Goal: Transaction & Acquisition: Purchase product/service

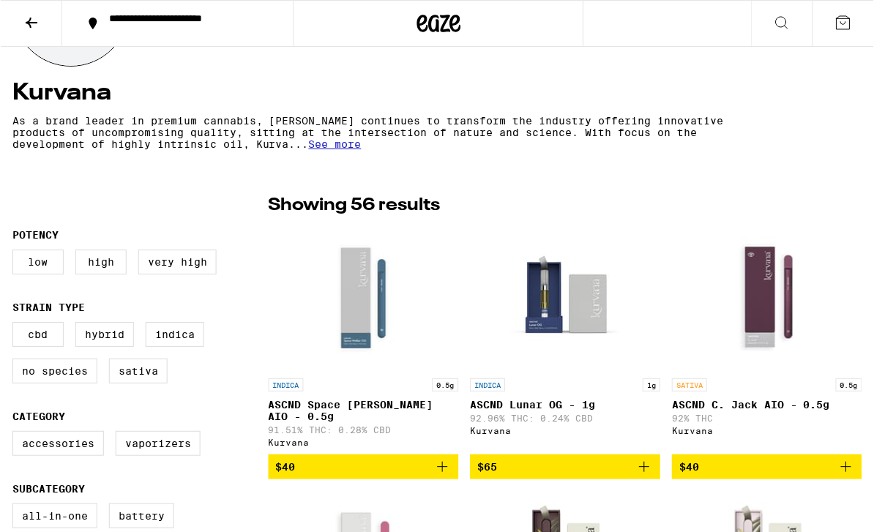
scroll to position [247, 0]
click at [347, 149] on span "See more" at bounding box center [334, 144] width 53 height 12
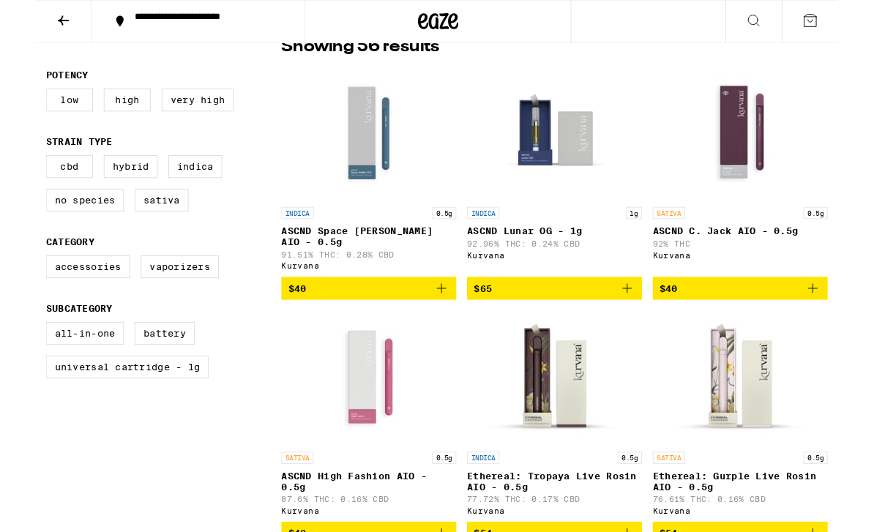
scroll to position [456, 0]
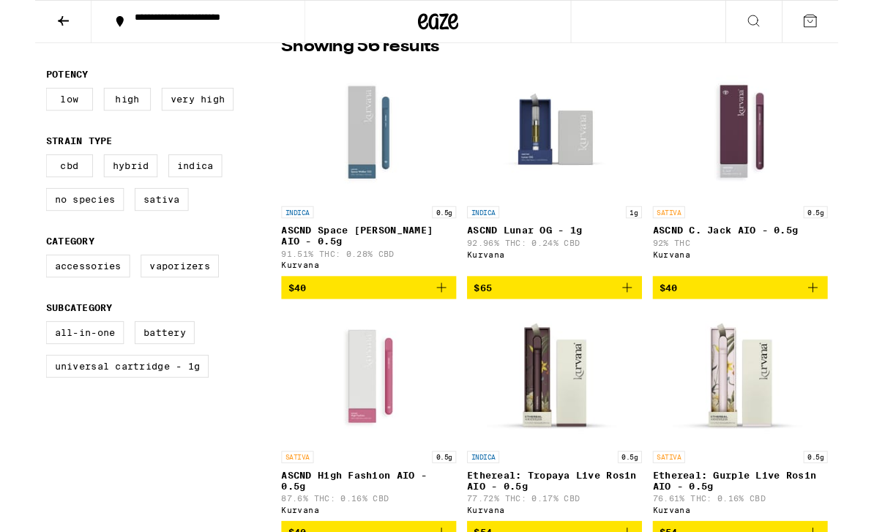
click at [187, 411] on label "Universal Cartridge - 1g" at bounding box center [100, 399] width 177 height 25
click at [15, 353] on input "Universal Cartridge - 1g" at bounding box center [15, 352] width 1 height 1
checkbox input "true"
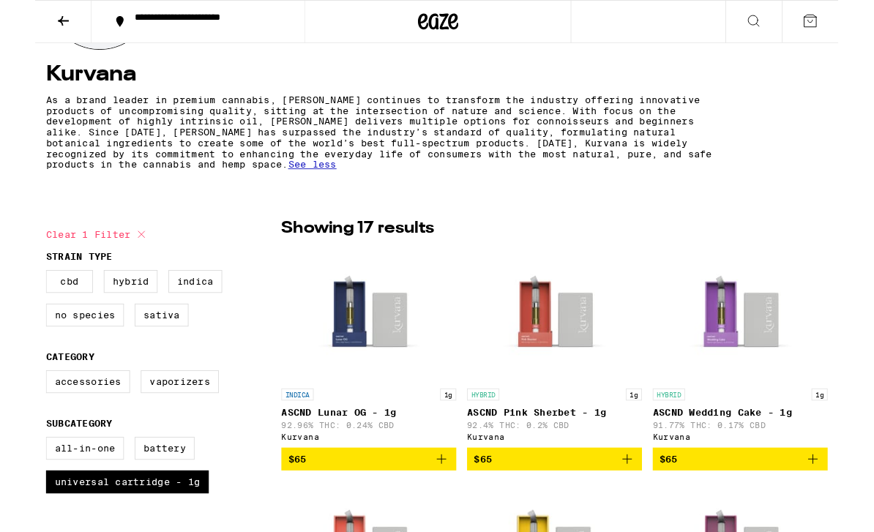
scroll to position [343, 0]
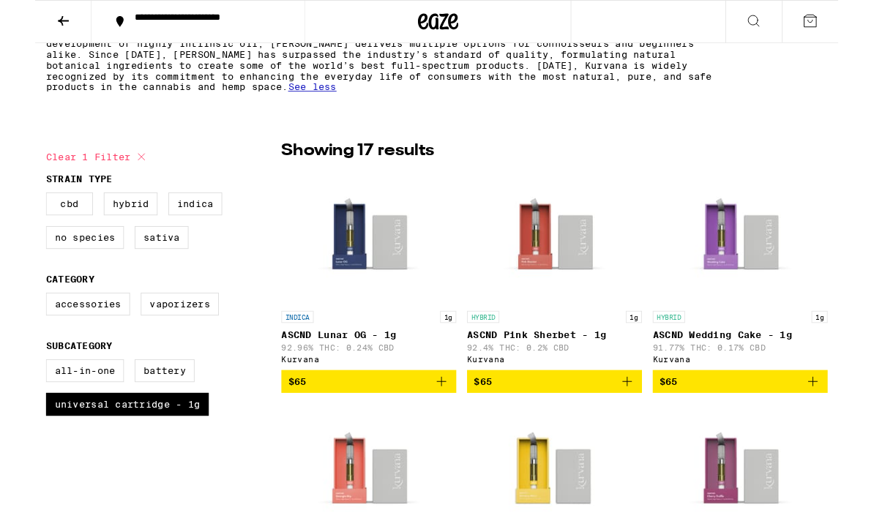
click at [375, 370] on p "ASCND Lunar OG - 1g" at bounding box center [363, 365] width 190 height 12
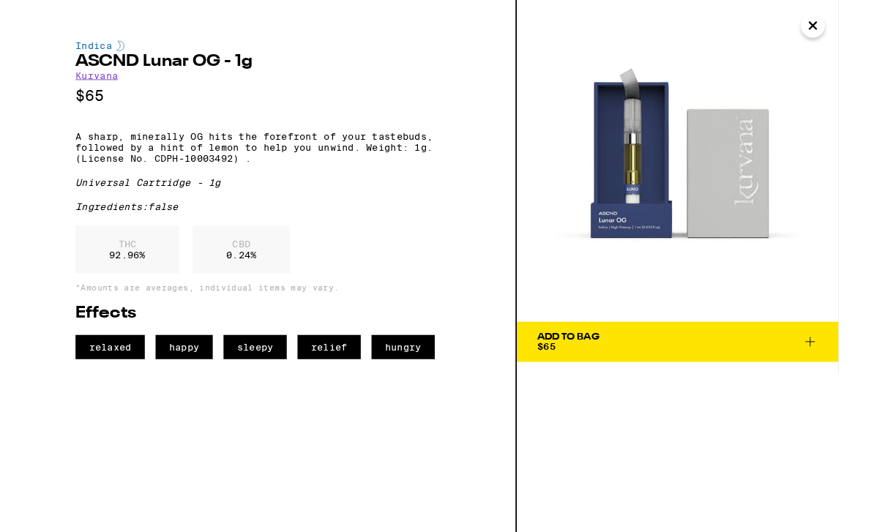
click at [841, 34] on icon "Close" at bounding box center [847, 28] width 18 height 22
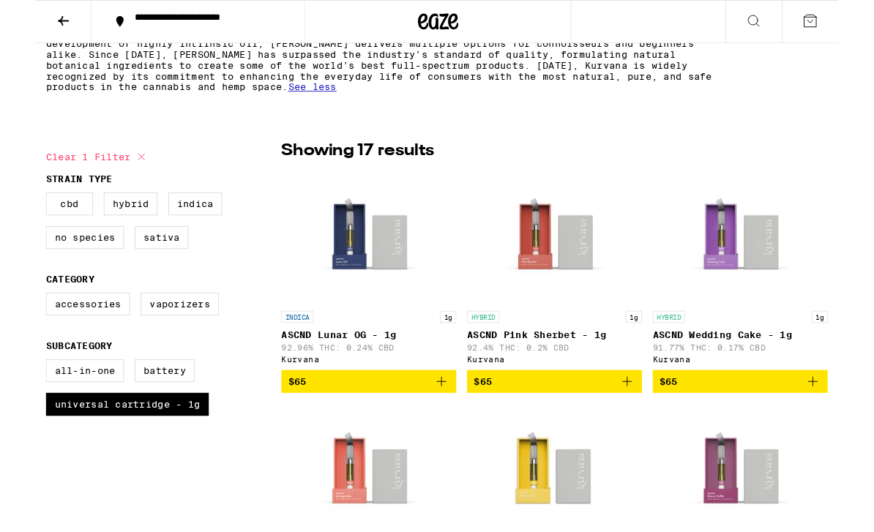
click at [577, 263] on img "Open page for ASCND Pink Sherbet - 1g from Kurvana" at bounding box center [565, 257] width 146 height 146
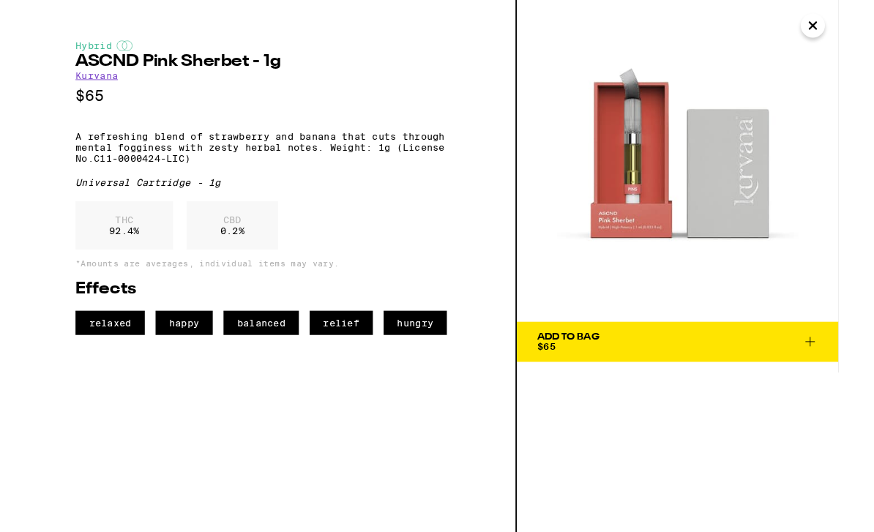
click at [835, 373] on icon at bounding box center [844, 372] width 18 height 18
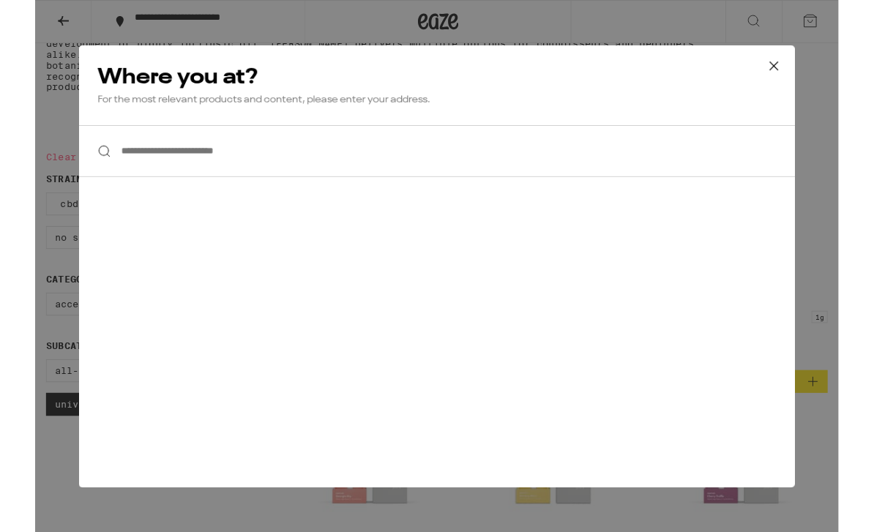
click at [688, 171] on input "**********" at bounding box center [437, 164] width 779 height 56
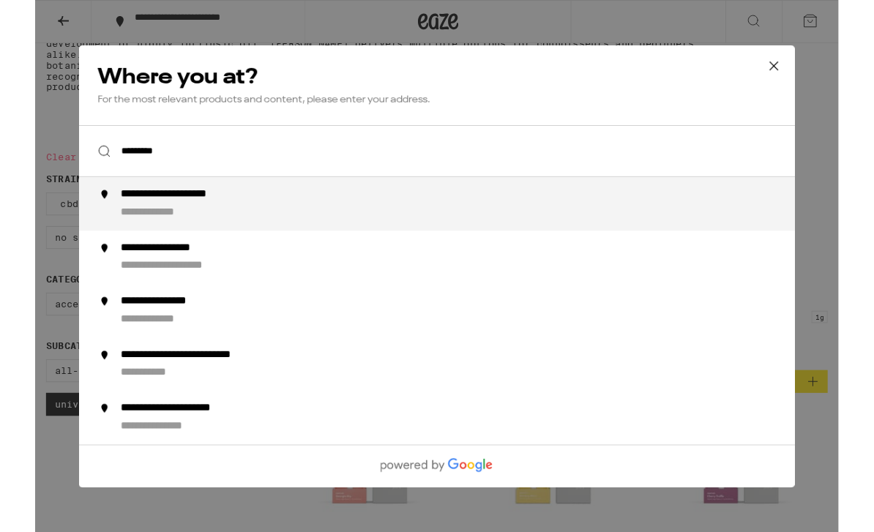
click at [492, 218] on div "**********" at bounding box center [466, 221] width 747 height 35
type input "**********"
click at [790, 74] on button at bounding box center [803, 72] width 45 height 47
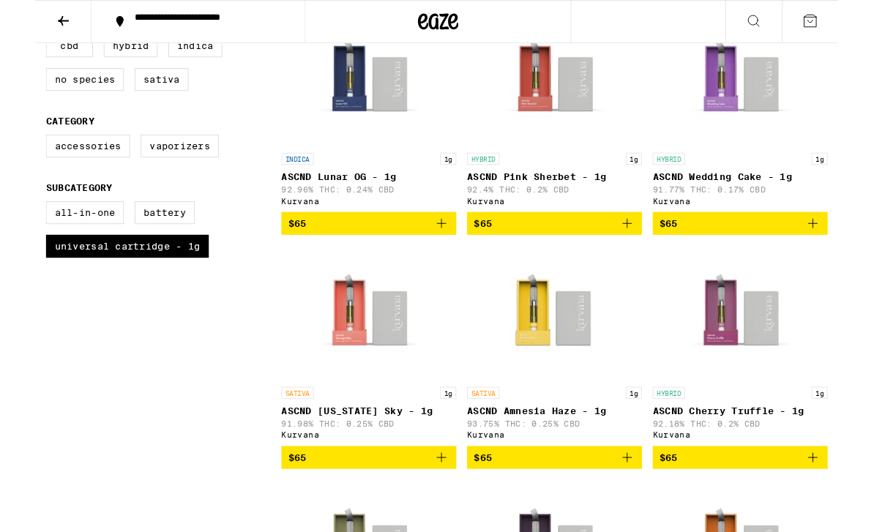
scroll to position [513, 0]
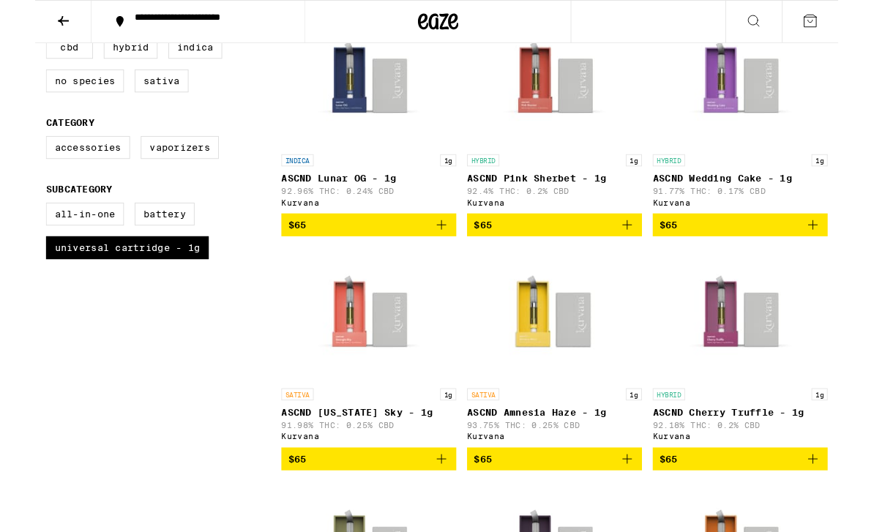
click at [727, 194] on p "ASCND Wedding Cake - 1g" at bounding box center [767, 194] width 190 height 12
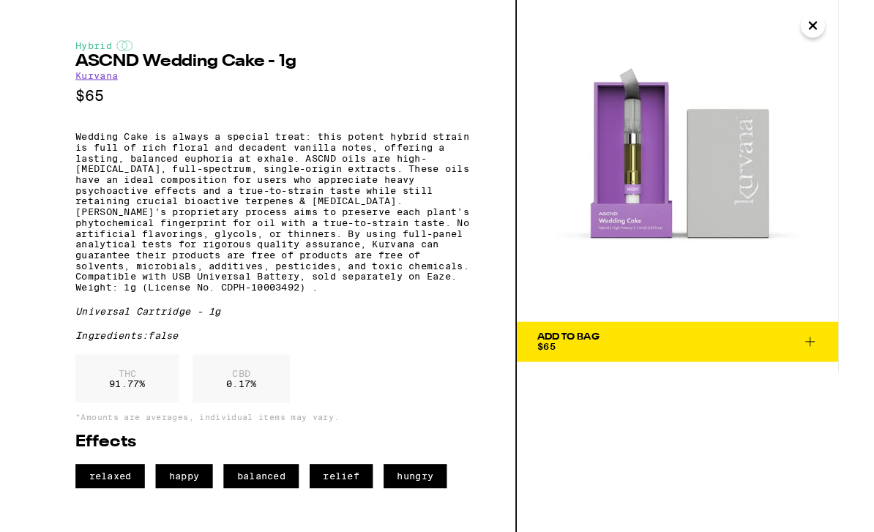
scroll to position [6, 0]
click at [843, 34] on icon "Close" at bounding box center [847, 28] width 18 height 22
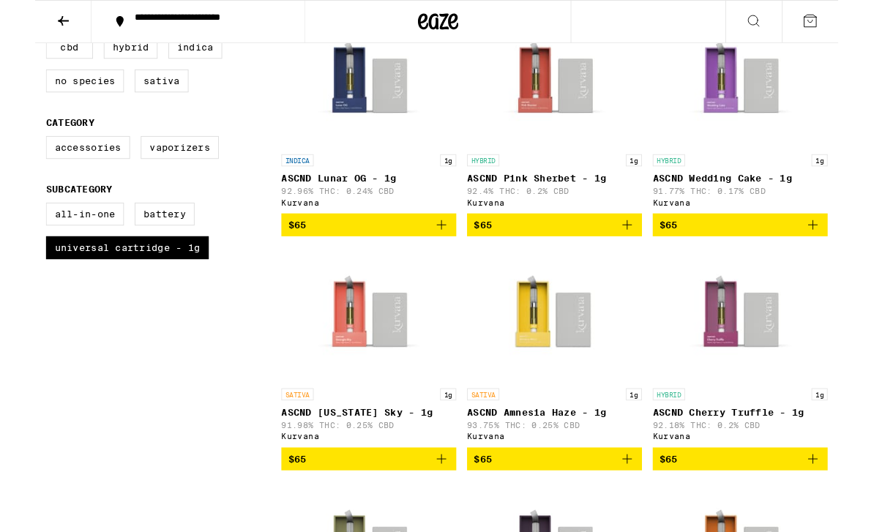
click at [391, 455] on p "ASCND [US_STATE] Sky - 1g" at bounding box center [363, 449] width 190 height 12
click at [403, 451] on div "SATIVA 1g ASCND [US_STATE] Sky - 1g 91.98% THC: 0.25% CBD Kurvana" at bounding box center [363, 450] width 190 height 57
click at [387, 368] on img "Open page for ASCND Georgia Sky - 1g from Kurvana" at bounding box center [363, 342] width 146 height 146
click at [392, 365] on img "Open page for ASCND Georgia Sky - 1g from Kurvana" at bounding box center [363, 342] width 146 height 146
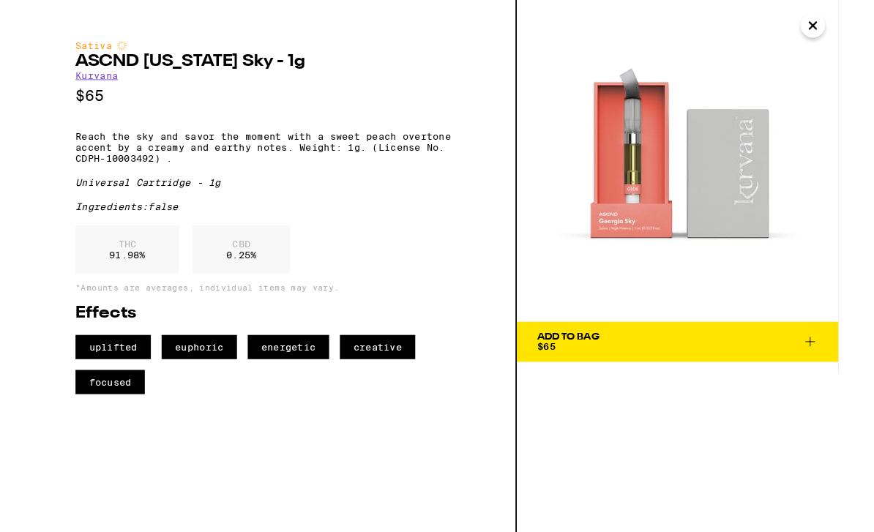
click at [851, 20] on icon "Close" at bounding box center [847, 28] width 18 height 22
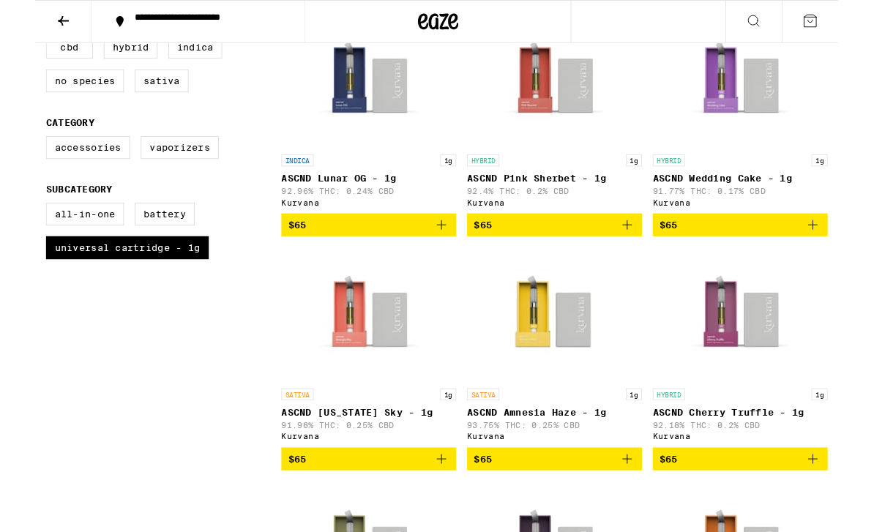
click at [567, 360] on img "Open page for ASCND Amnesia Haze - 1g from Kurvana" at bounding box center [565, 342] width 146 height 146
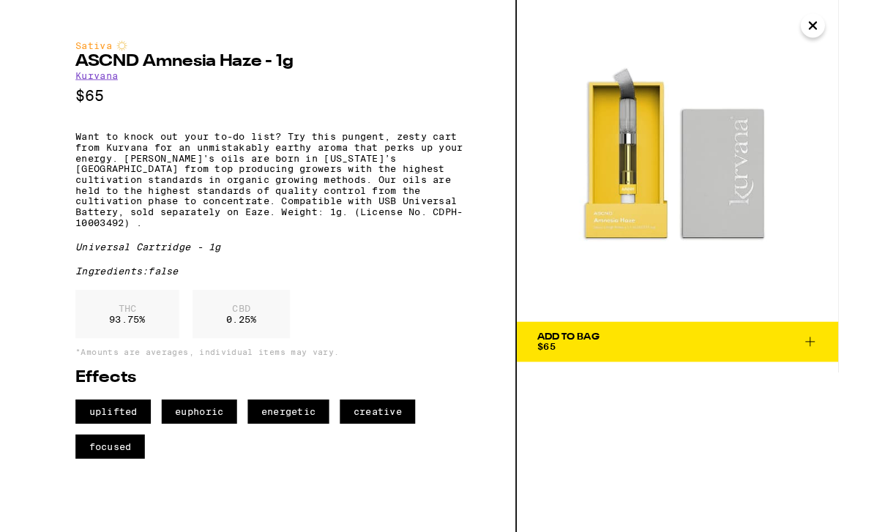
click at [840, 374] on icon at bounding box center [844, 372] width 18 height 18
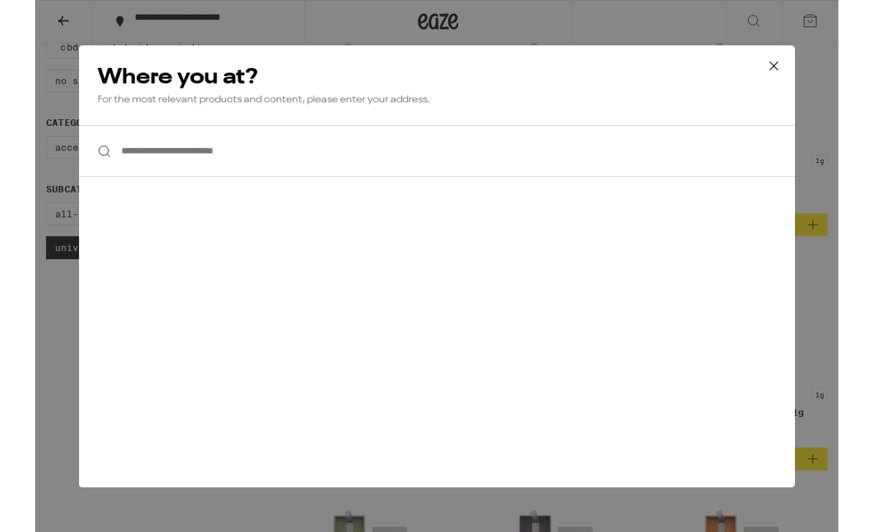
click at [605, 178] on input "**********" at bounding box center [437, 164] width 779 height 56
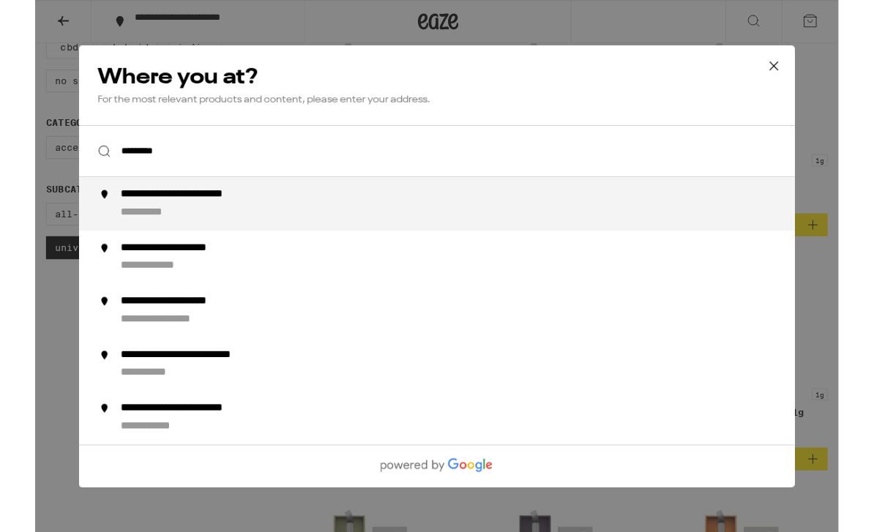
click at [290, 271] on div "**********" at bounding box center [466, 279] width 747 height 35
type input "**********"
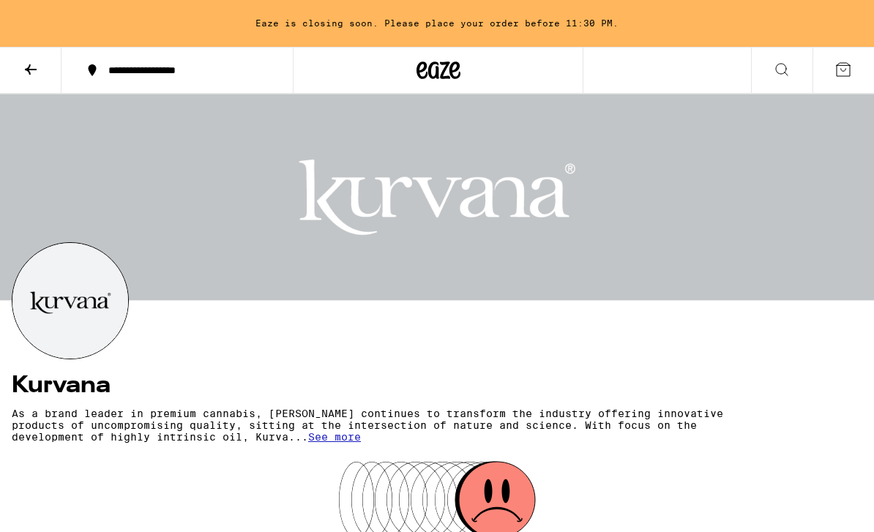
click at [108, 292] on img at bounding box center [70, 301] width 116 height 116
click at [344, 307] on section "Kurvana As a brand leader in premium cannabis, [PERSON_NAME] continues to trans…" at bounding box center [437, 345] width 874 height 207
click at [346, 443] on span "See more" at bounding box center [334, 437] width 53 height 12
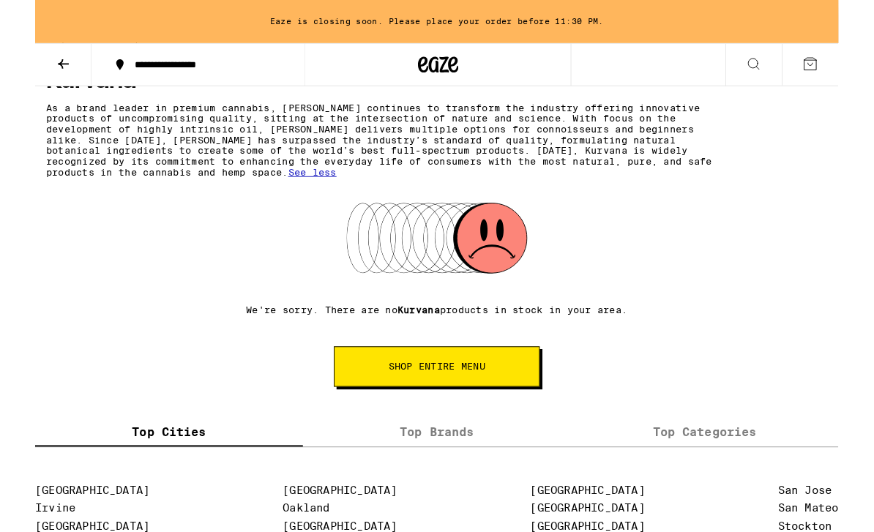
scroll to position [299, 0]
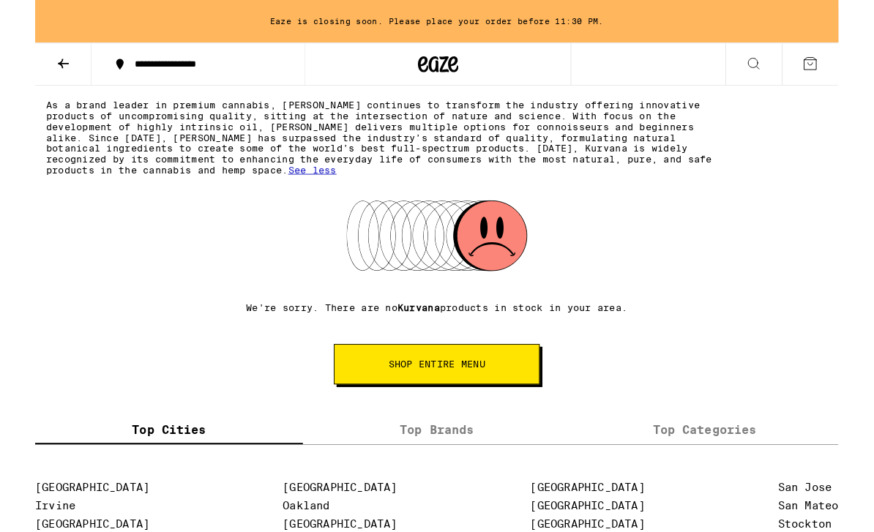
click at [285, 482] on label "Top Cities" at bounding box center [145, 467] width 291 height 31
click at [0, 0] on input "Top Cities" at bounding box center [0, 0] width 0 height 0
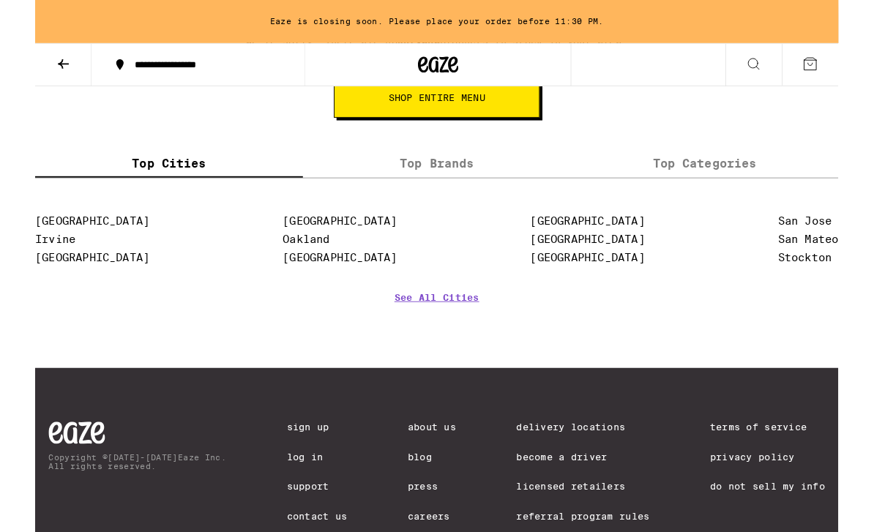
scroll to position [586, 0]
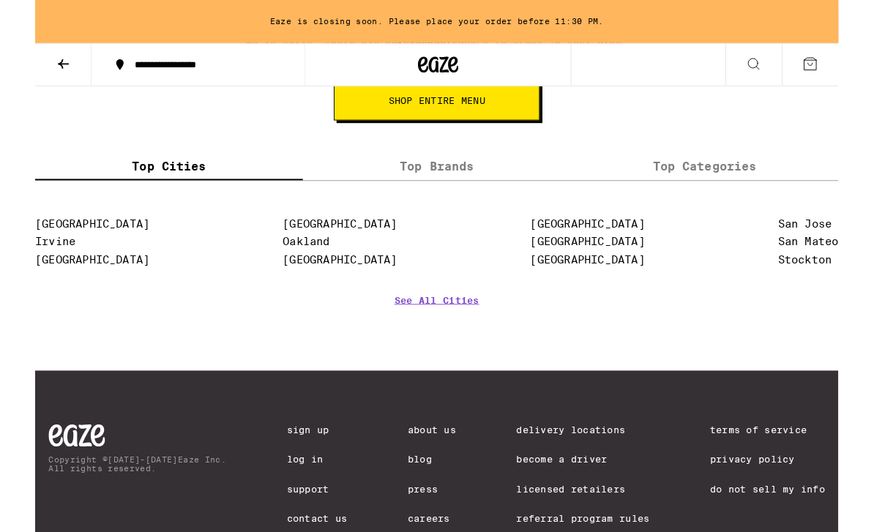
click at [578, 268] on link "[GEOGRAPHIC_DATA]" at bounding box center [601, 263] width 124 height 14
click at [578, 270] on link "[GEOGRAPHIC_DATA]" at bounding box center [601, 263] width 124 height 14
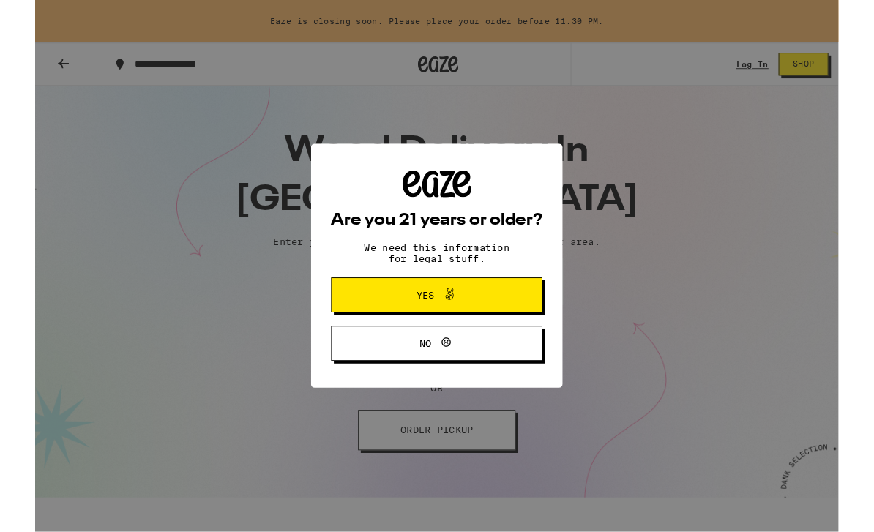
scroll to position [7, 0]
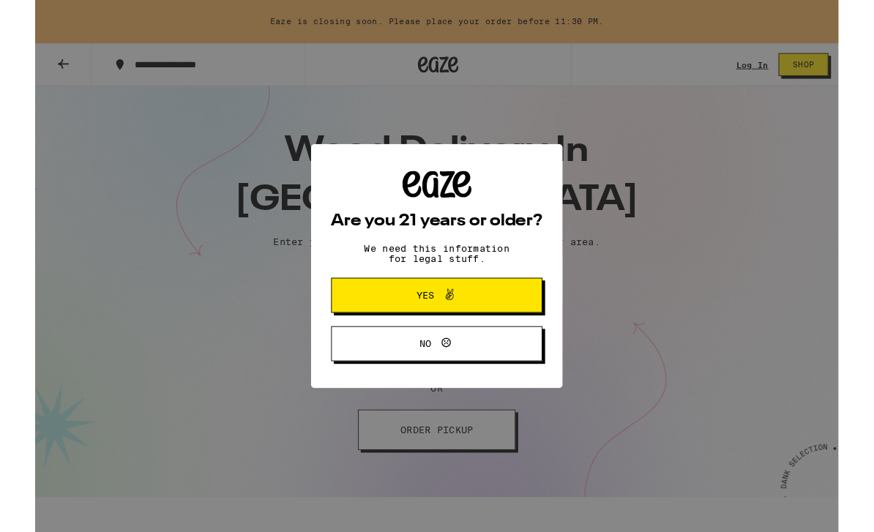
click at [517, 316] on button "Yes" at bounding box center [437, 321] width 230 height 38
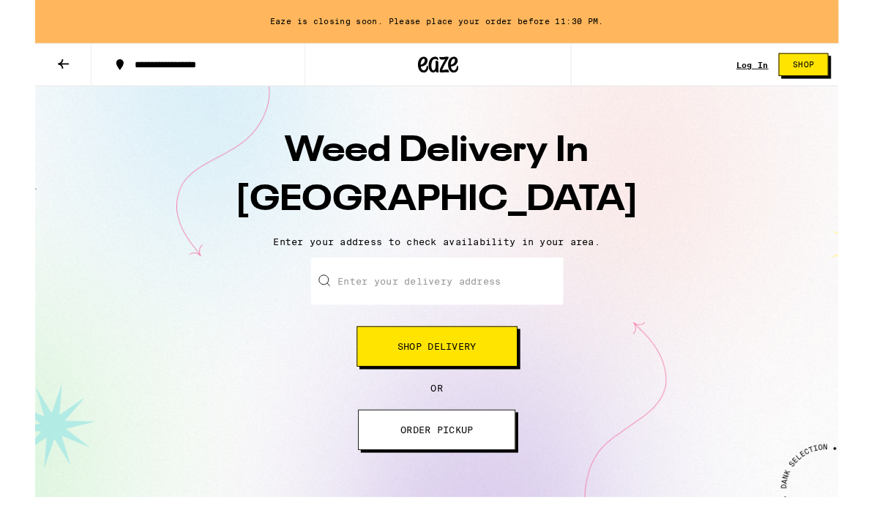
click at [476, 83] on div at bounding box center [438, 70] width 291 height 47
click at [483, 80] on div at bounding box center [438, 70] width 291 height 47
click at [26, 70] on icon at bounding box center [31, 70] width 18 height 18
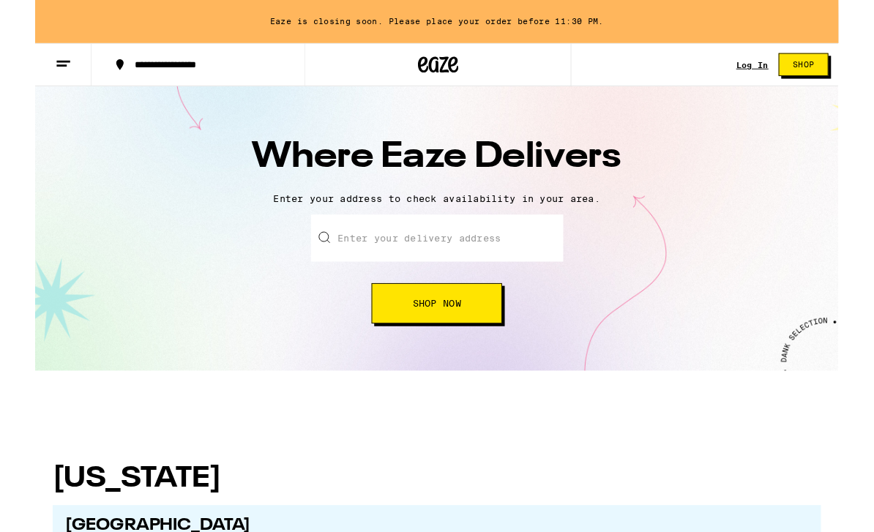
click at [40, 78] on button at bounding box center [30, 71] width 61 height 46
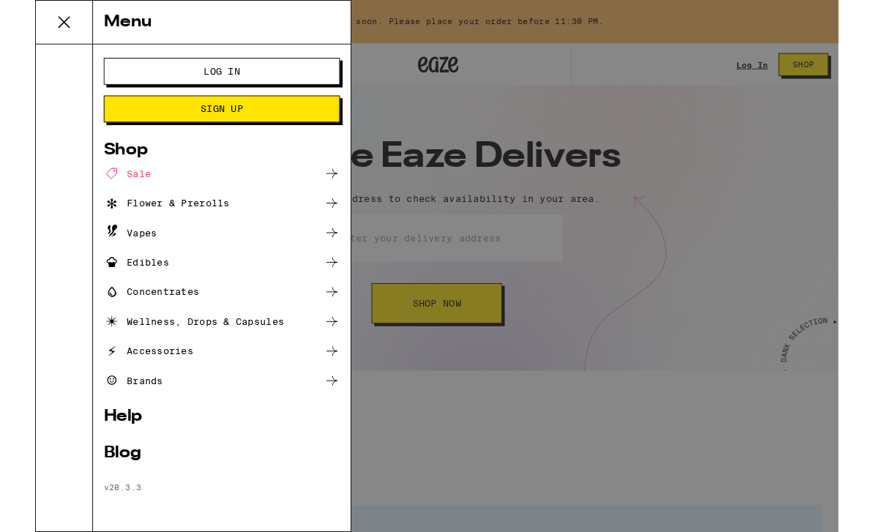
click at [33, 35] on icon at bounding box center [31, 24] width 29 height 29
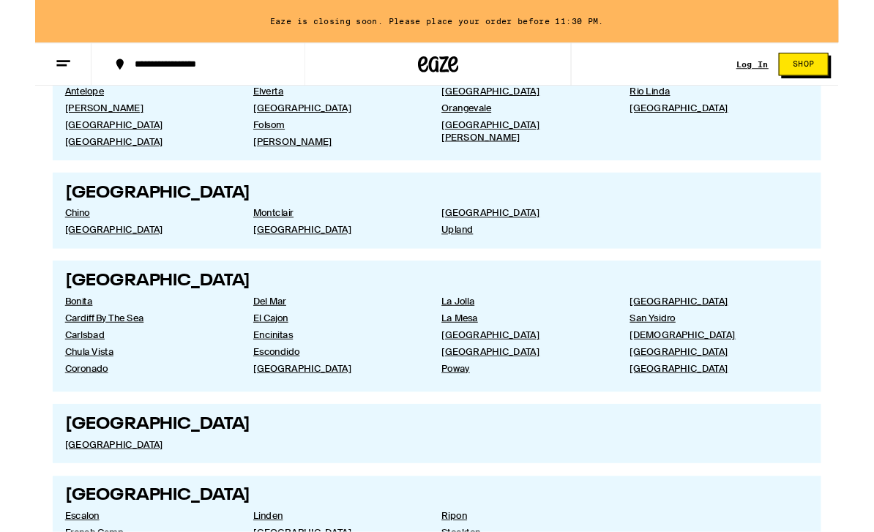
scroll to position [1929, 0]
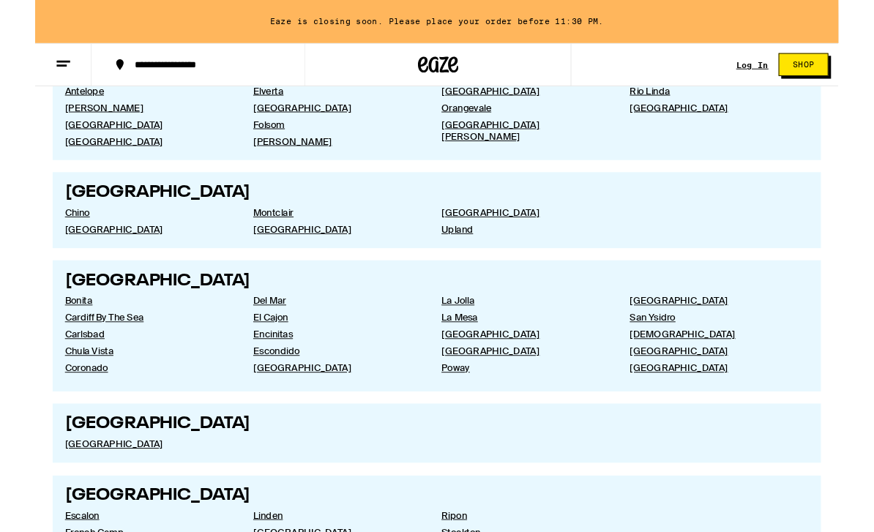
click at [660, 334] on link "[GEOGRAPHIC_DATA]" at bounding box center [737, 327] width 181 height 13
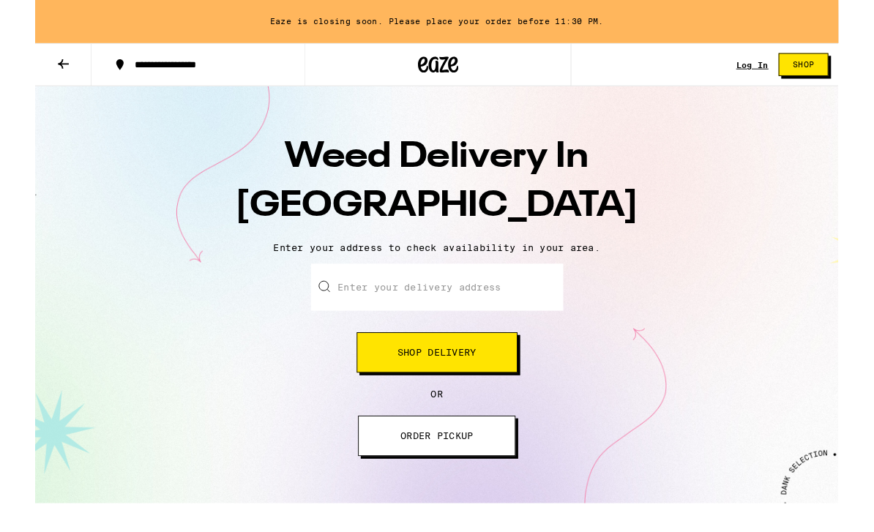
click at [507, 479] on button "ORDER PICKUP" at bounding box center [436, 474] width 171 height 44
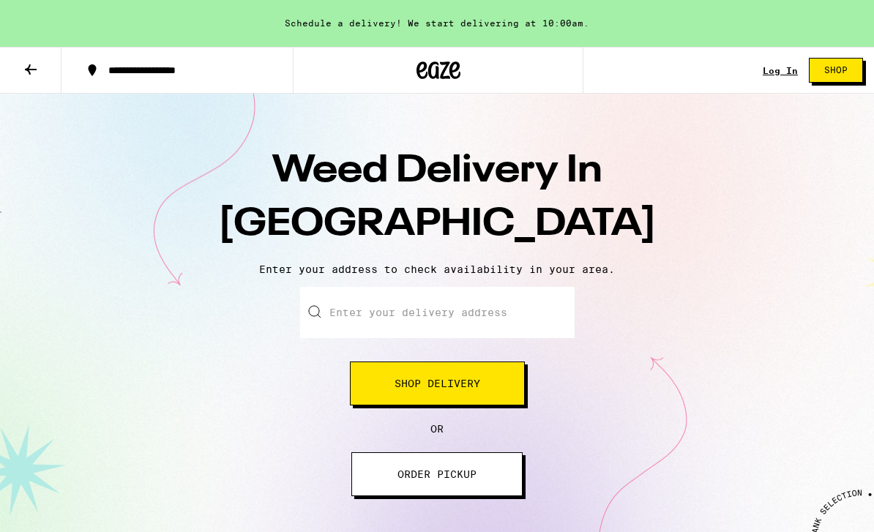
click at [743, 1] on div "Schedule a delivery! We start delivering at 10:00am." at bounding box center [437, 23] width 874 height 47
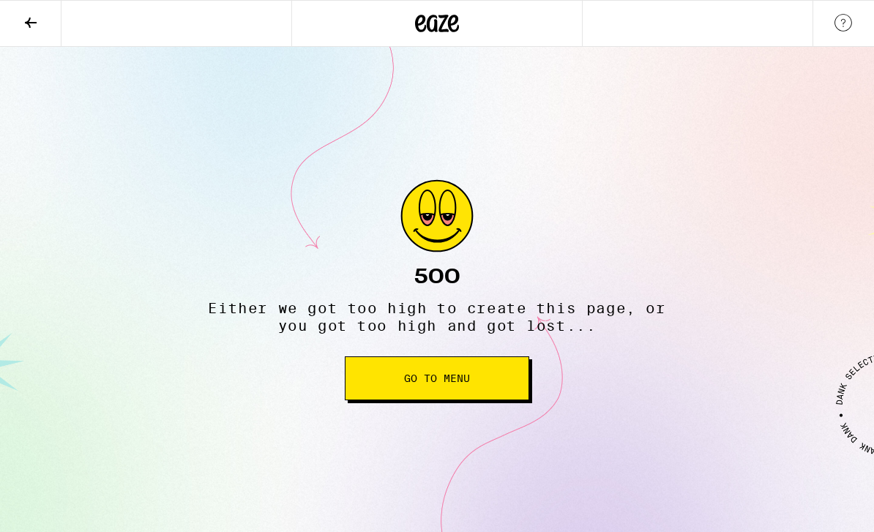
scroll to position [47, 0]
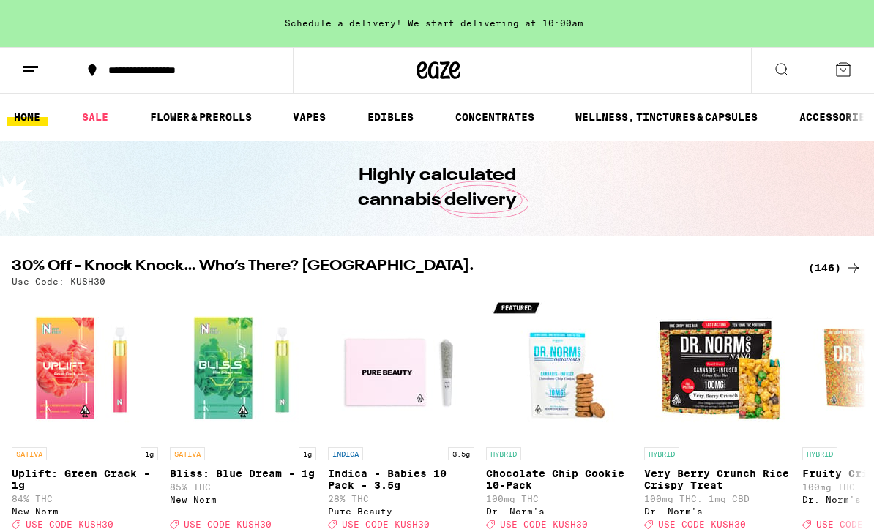
click at [485, 84] on div at bounding box center [438, 70] width 291 height 47
click at [30, 74] on icon at bounding box center [31, 70] width 18 height 18
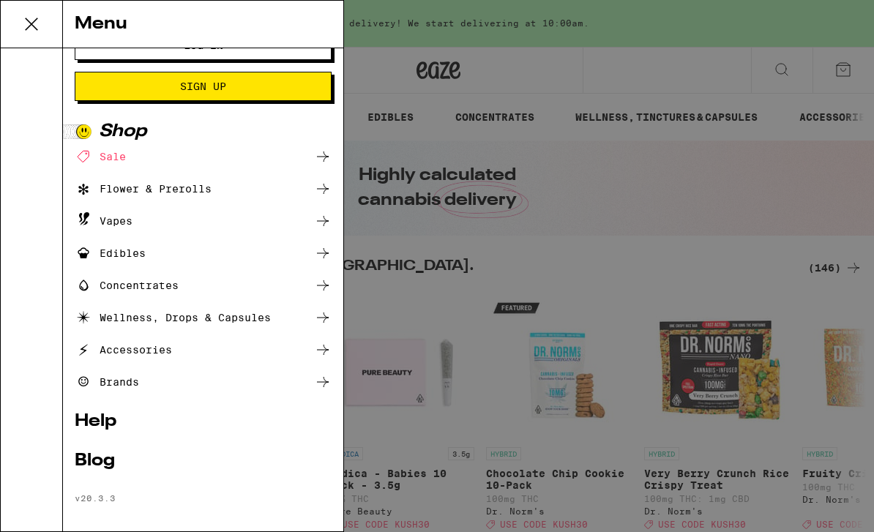
scroll to position [33, 0]
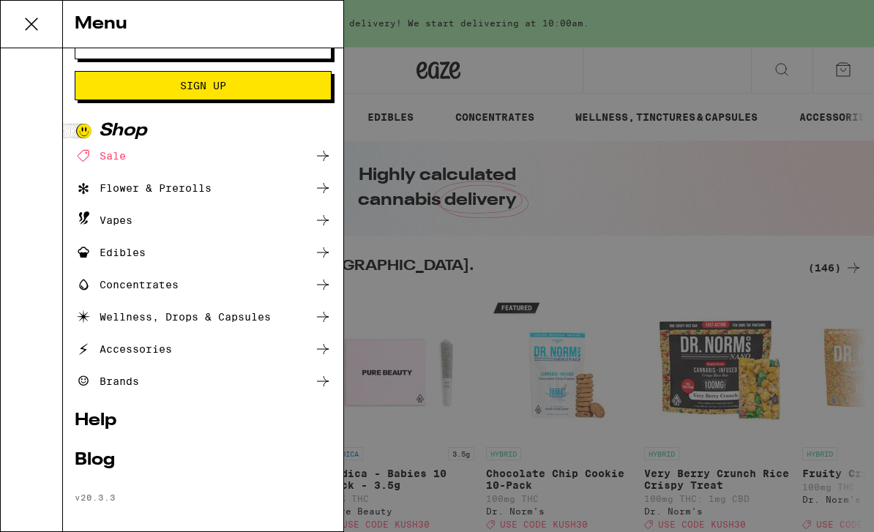
click at [283, 377] on div "Brands" at bounding box center [203, 382] width 257 height 18
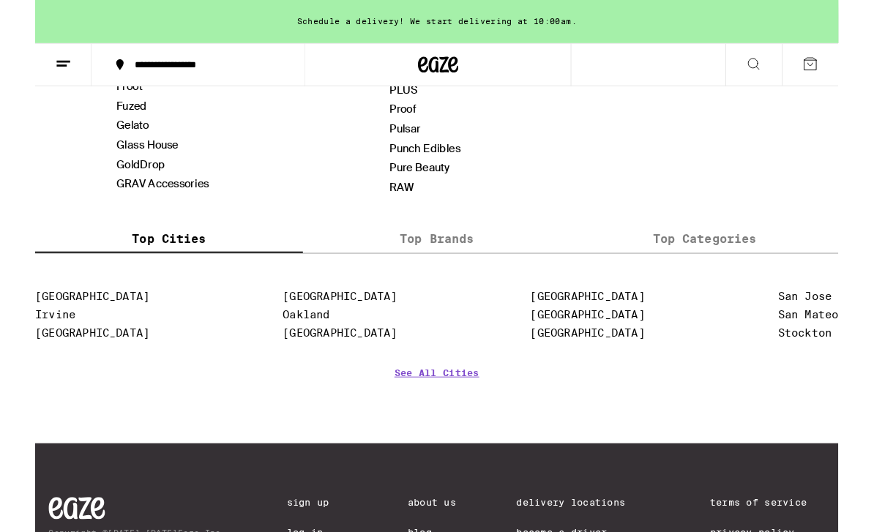
scroll to position [877, 0]
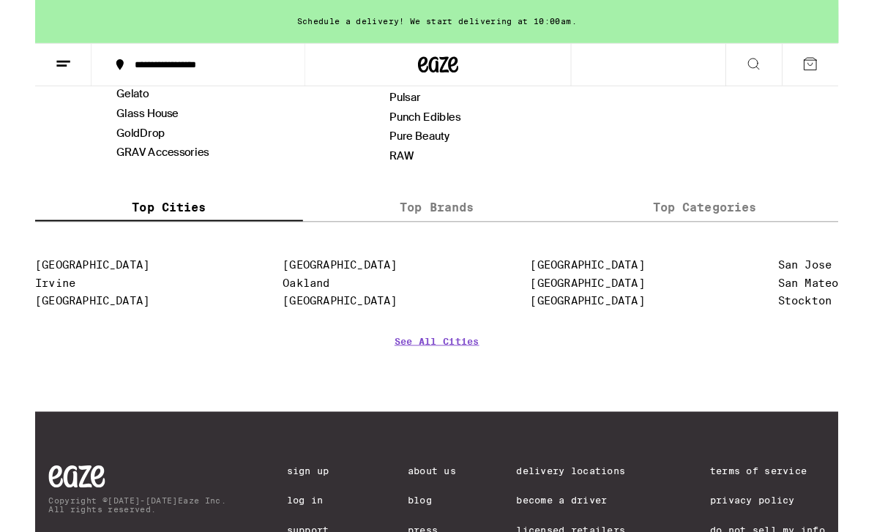
click at [467, 377] on link "See All Cities" at bounding box center [437, 392] width 92 height 54
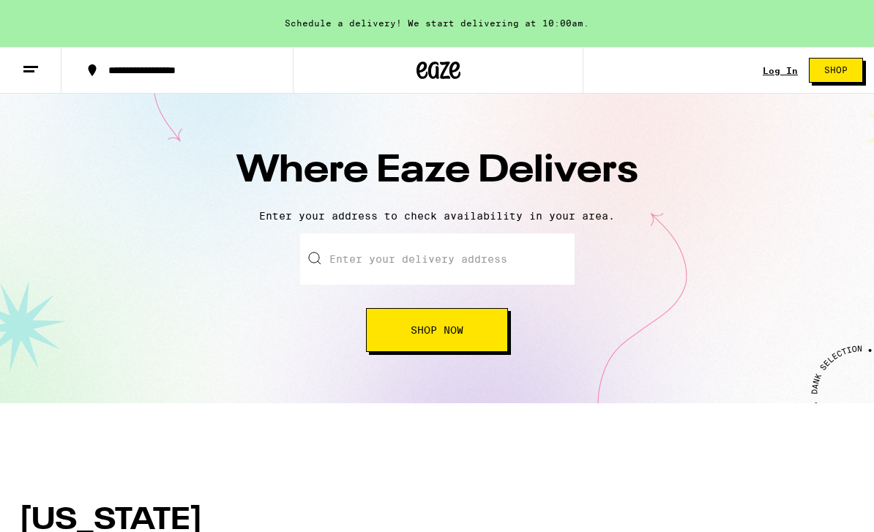
click at [264, 70] on div "**********" at bounding box center [186, 70] width 170 height 10
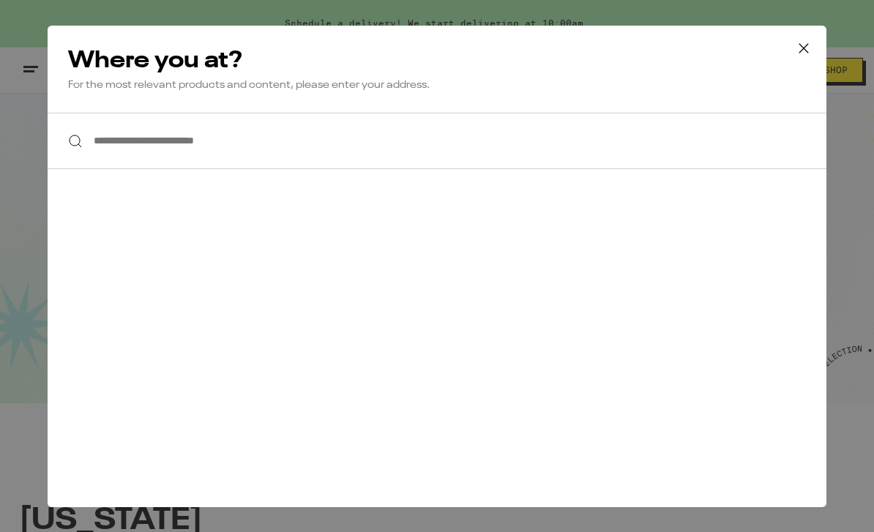
click at [634, 149] on input "**********" at bounding box center [437, 141] width 779 height 56
click at [433, 59] on h2 "Where you at?" at bounding box center [437, 60] width 738 height 29
click at [796, 49] on icon at bounding box center [804, 48] width 22 height 22
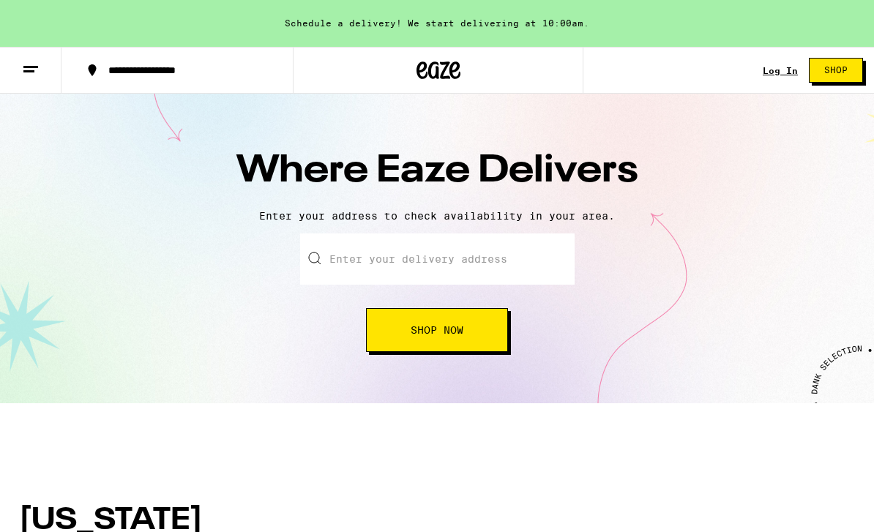
click at [431, 70] on icon at bounding box center [439, 70] width 44 height 26
